Goal: Check status: Check status

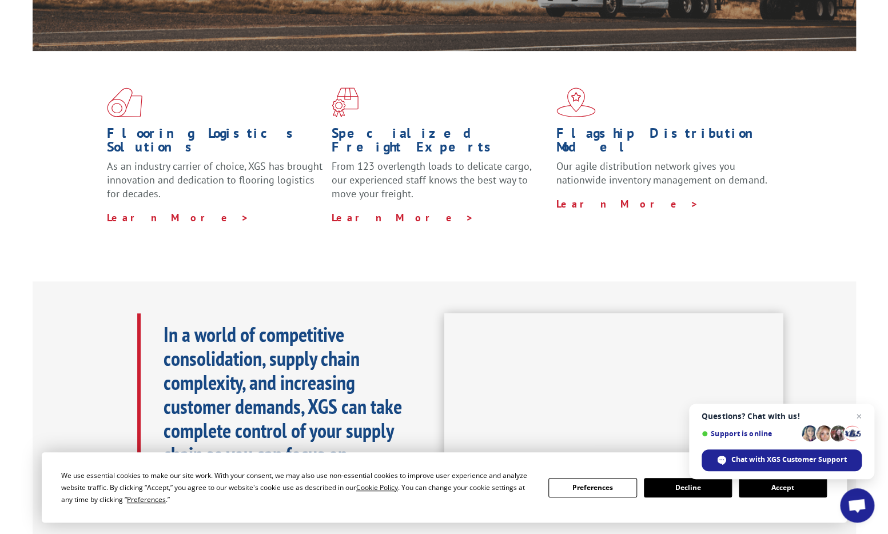
scroll to position [272, 0]
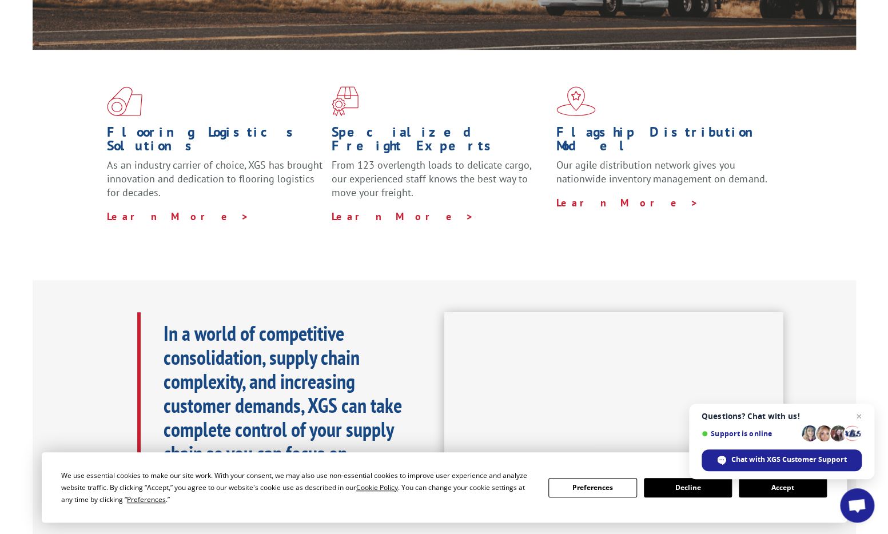
click at [801, 489] on button "Accept" at bounding box center [783, 487] width 88 height 19
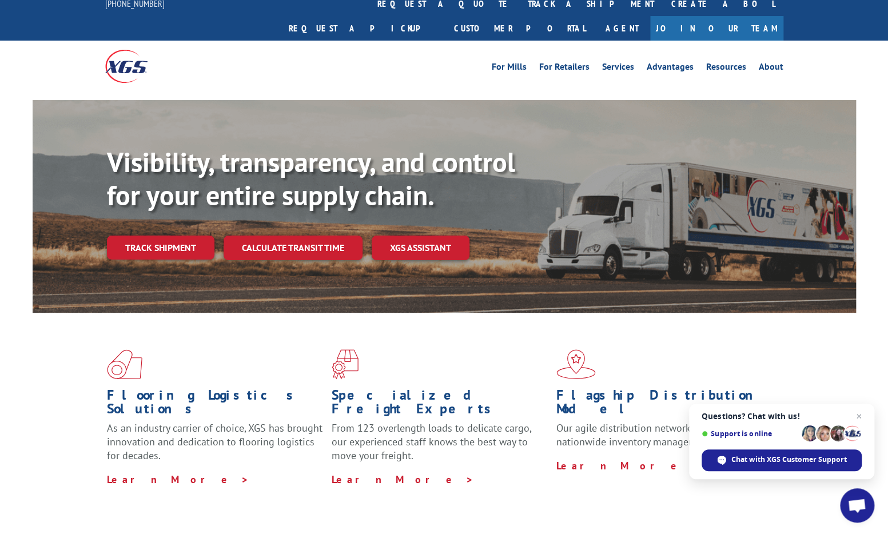
scroll to position [0, 0]
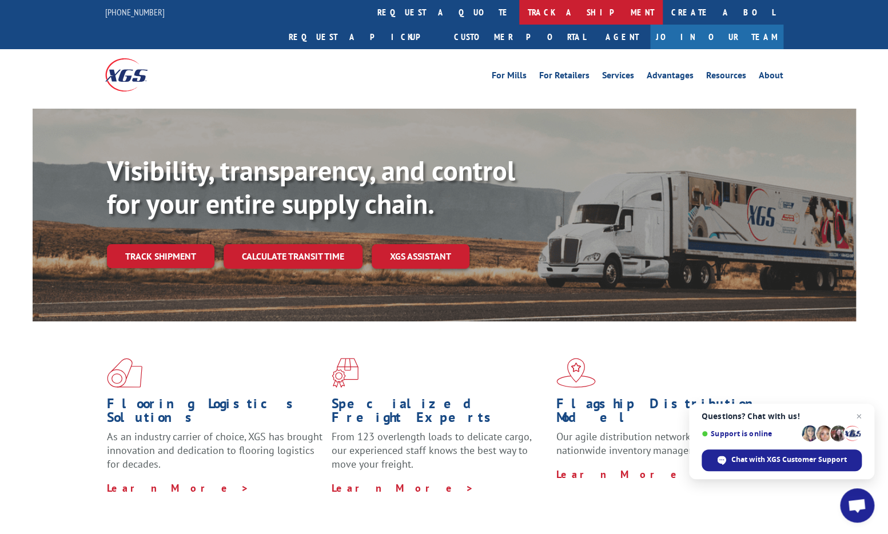
click at [519, 18] on link "track a shipment" at bounding box center [591, 12] width 144 height 25
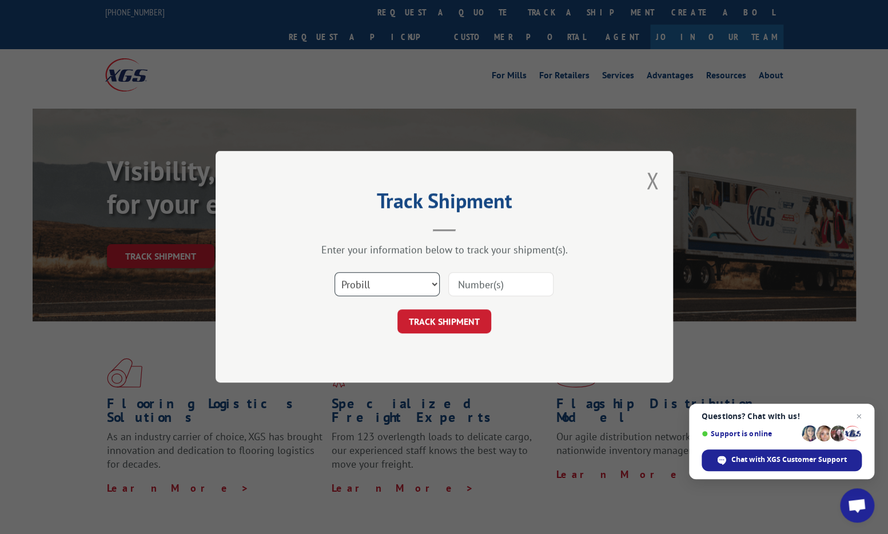
click at [426, 290] on select "Select category... Probill BOL PO" at bounding box center [387, 285] width 105 height 24
click at [501, 286] on input at bounding box center [500, 285] width 105 height 24
paste input "2554188"
type input "2554188"
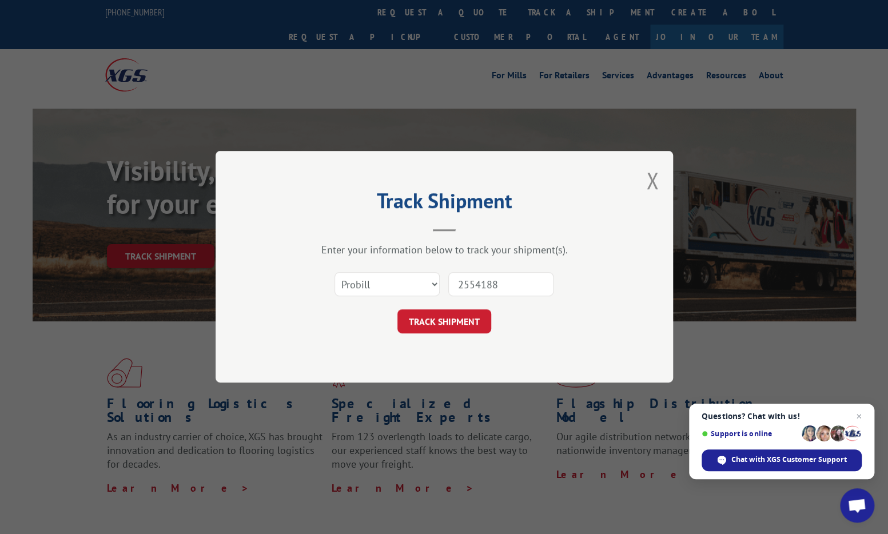
click at [463, 320] on button "TRACK SHIPMENT" at bounding box center [444, 322] width 94 height 24
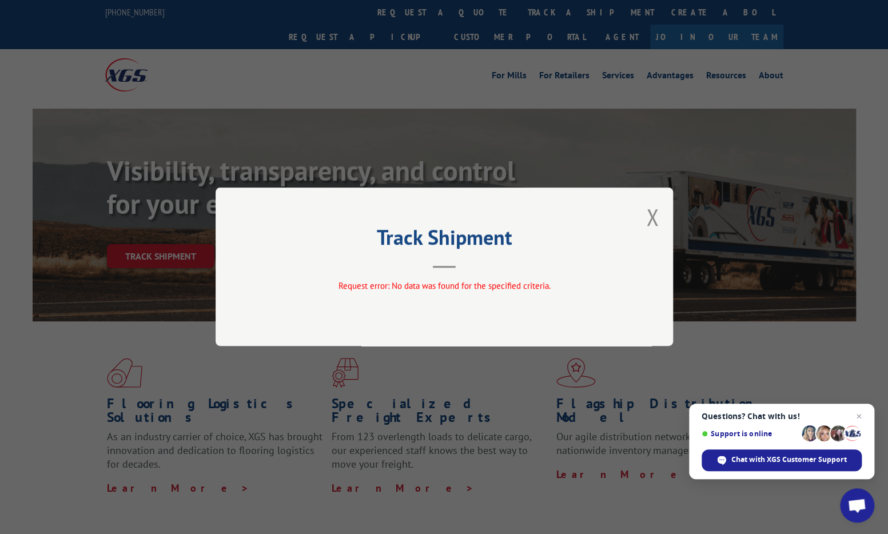
click at [652, 214] on button "Close modal" at bounding box center [652, 217] width 13 height 30
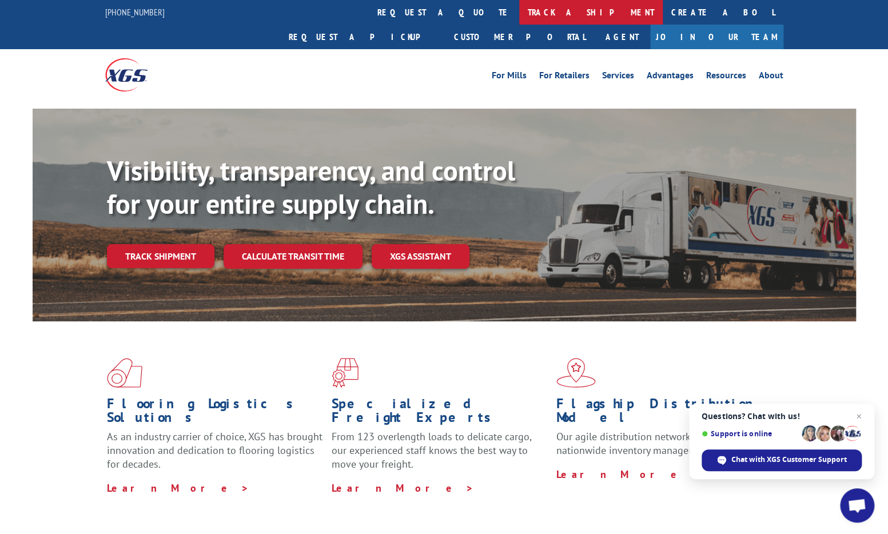
click at [519, 11] on link "track a shipment" at bounding box center [591, 12] width 144 height 25
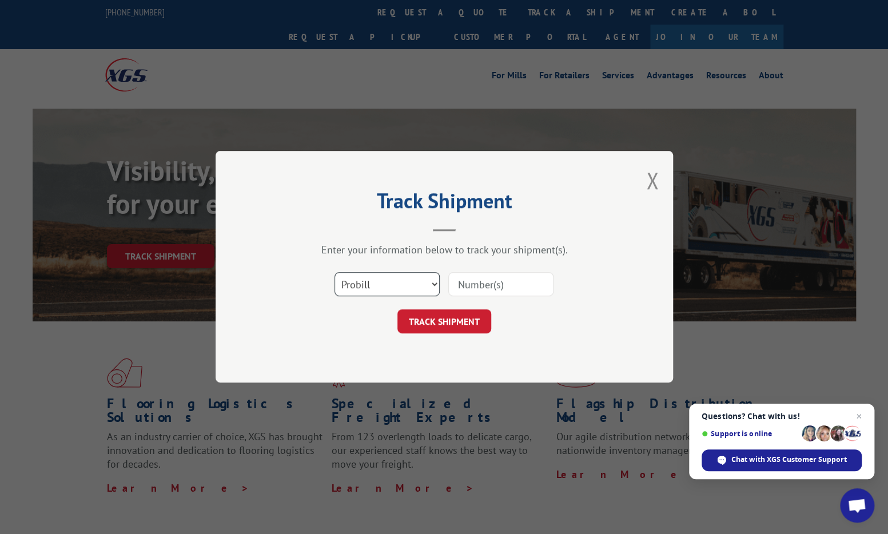
click at [377, 289] on select "Select category... Probill BOL PO" at bounding box center [387, 285] width 105 height 24
select select "bol"
click at [335, 273] on select "Select category... Probill BOL PO" at bounding box center [387, 285] width 105 height 24
click at [474, 286] on input at bounding box center [500, 285] width 105 height 24
paste input "2554188"
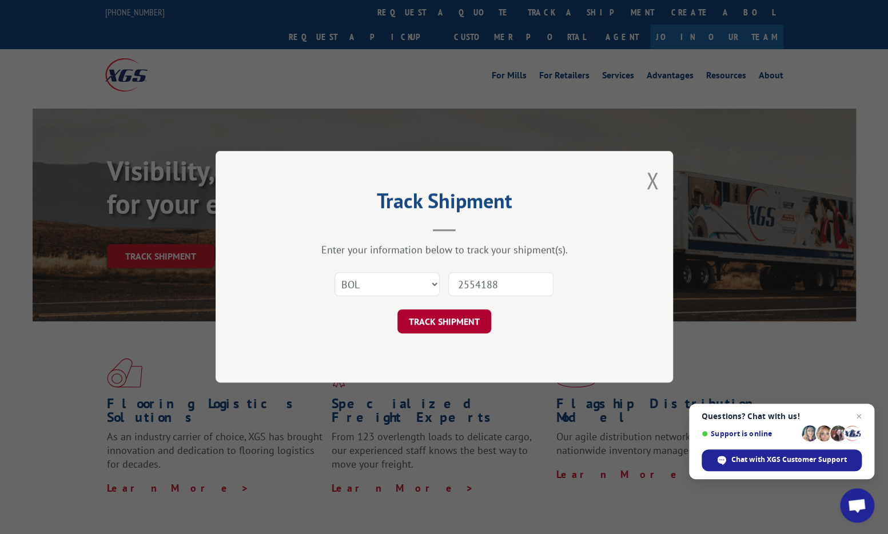
type input "2554188"
click at [465, 321] on button "TRACK SHIPMENT" at bounding box center [444, 322] width 94 height 24
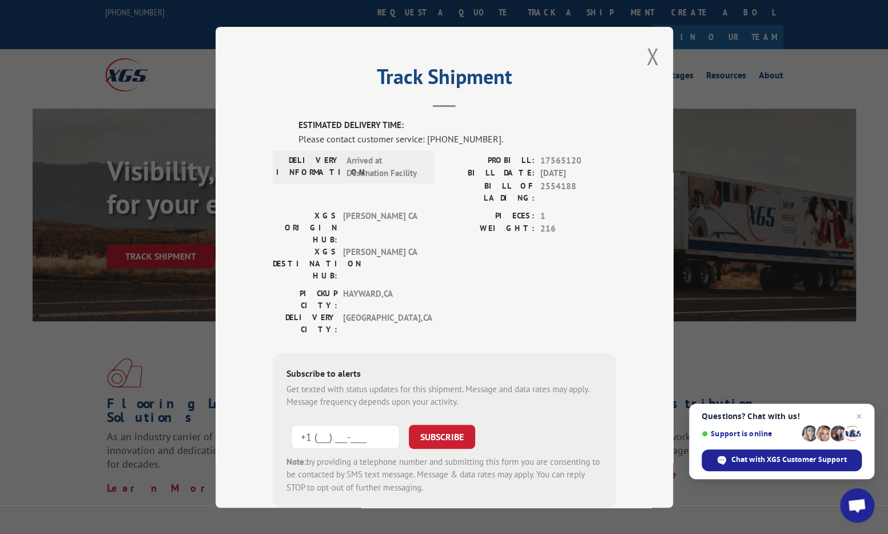
click at [353, 424] on input "+1 (___) ___-____" at bounding box center [345, 436] width 109 height 24
type input "[PHONE_NUMBER]"
click at [419, 424] on button "SUBSCRIBE" at bounding box center [442, 436] width 66 height 24
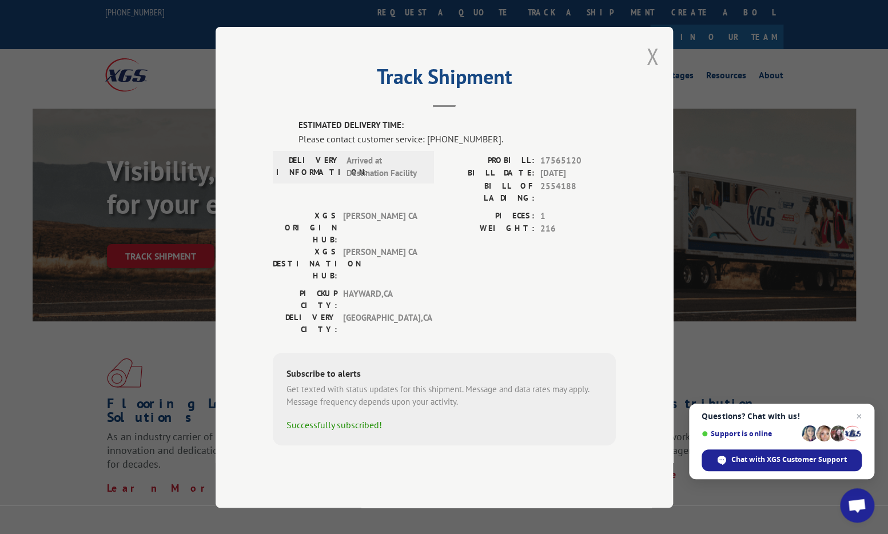
click at [653, 71] on button "Close modal" at bounding box center [652, 56] width 13 height 30
